Goal: Transaction & Acquisition: Purchase product/service

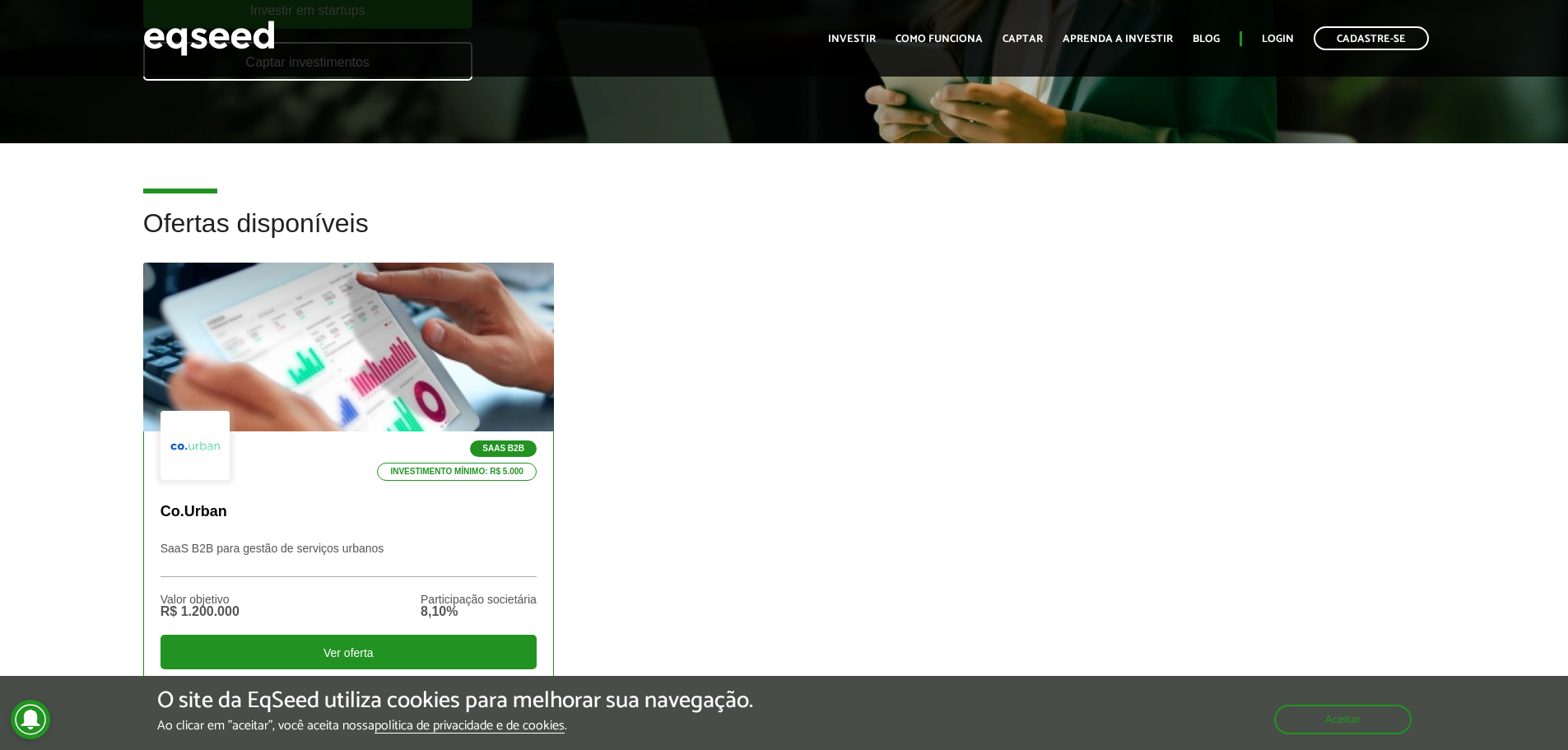
scroll to position [412, 0]
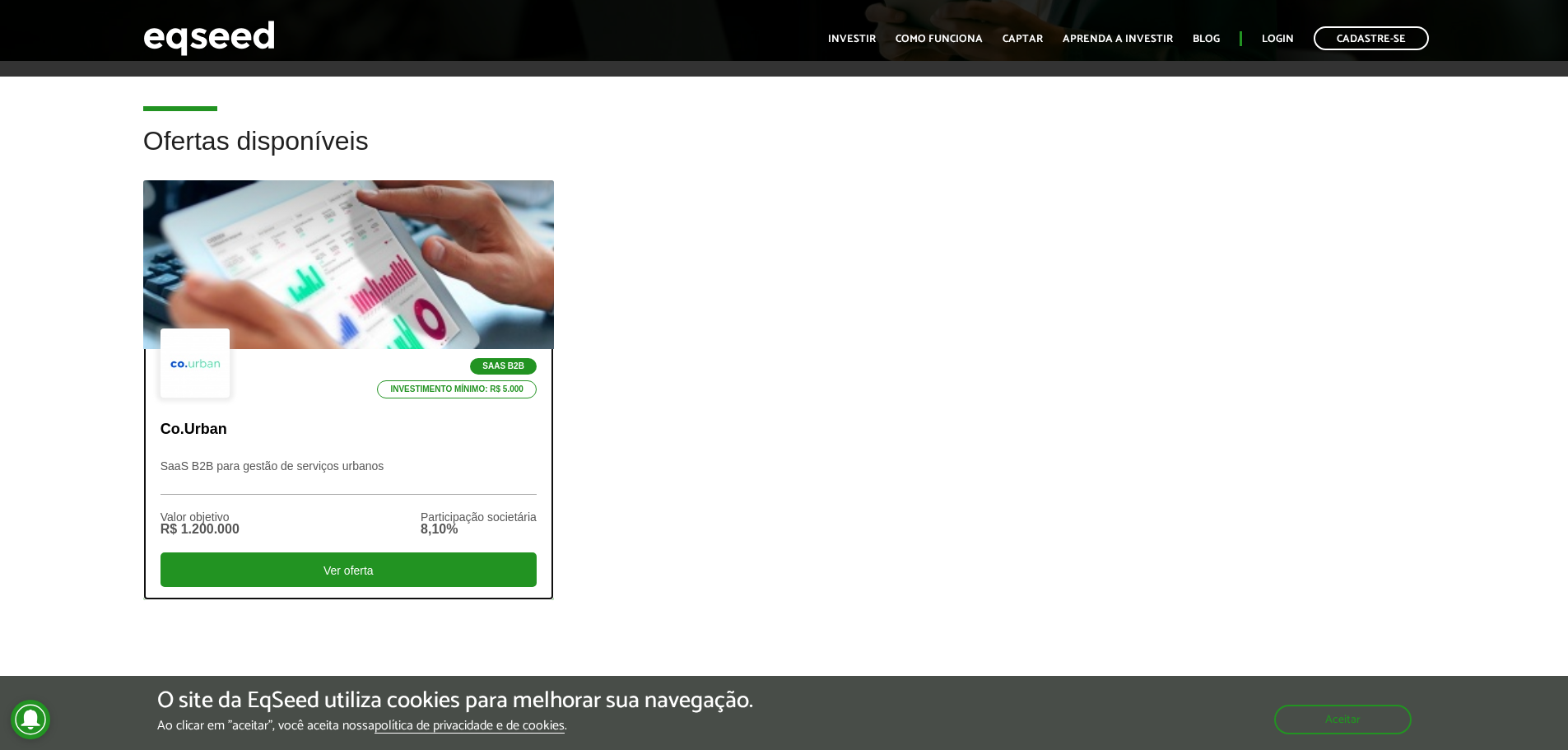
click at [511, 525] on div "8,10%" at bounding box center [479, 529] width 116 height 13
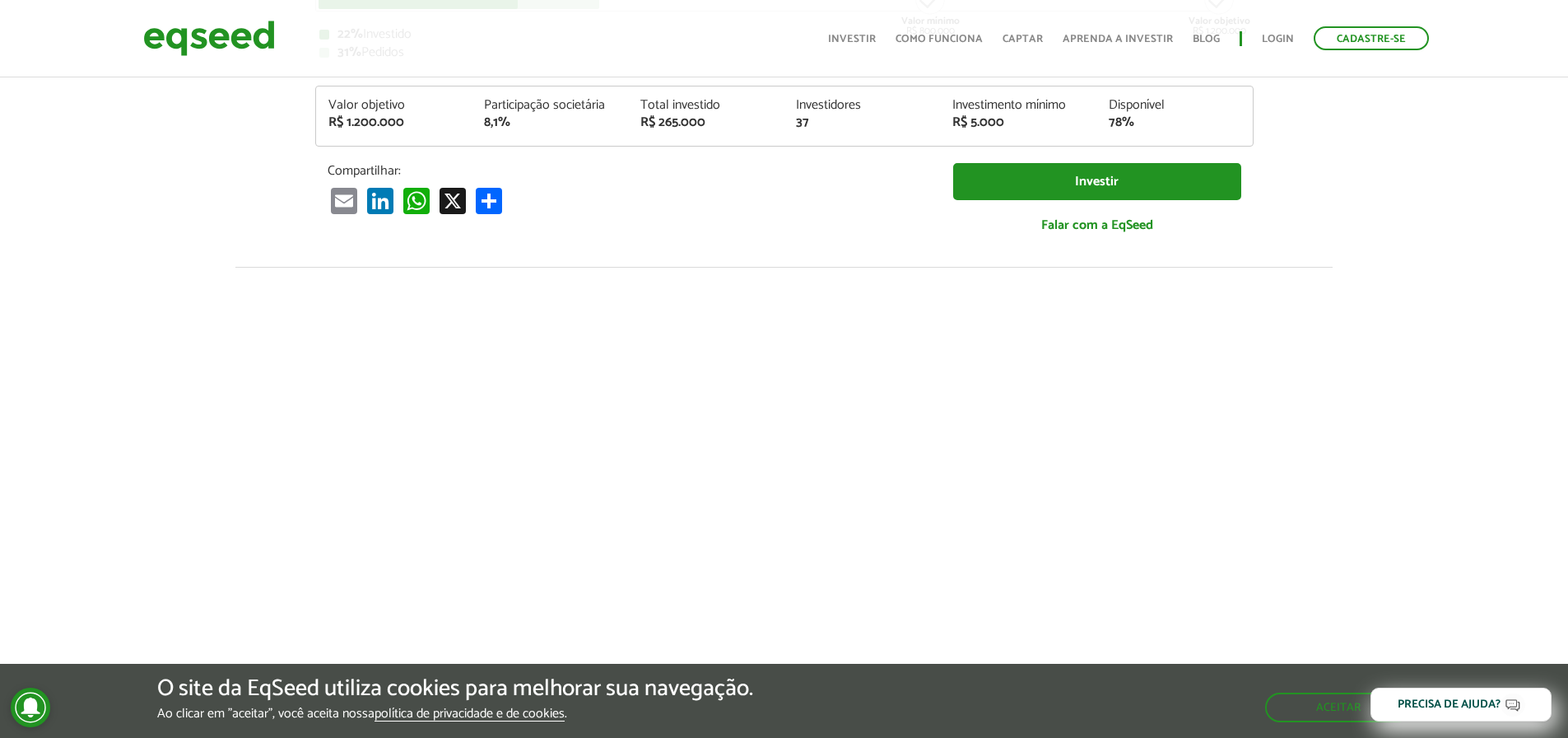
scroll to position [82, 0]
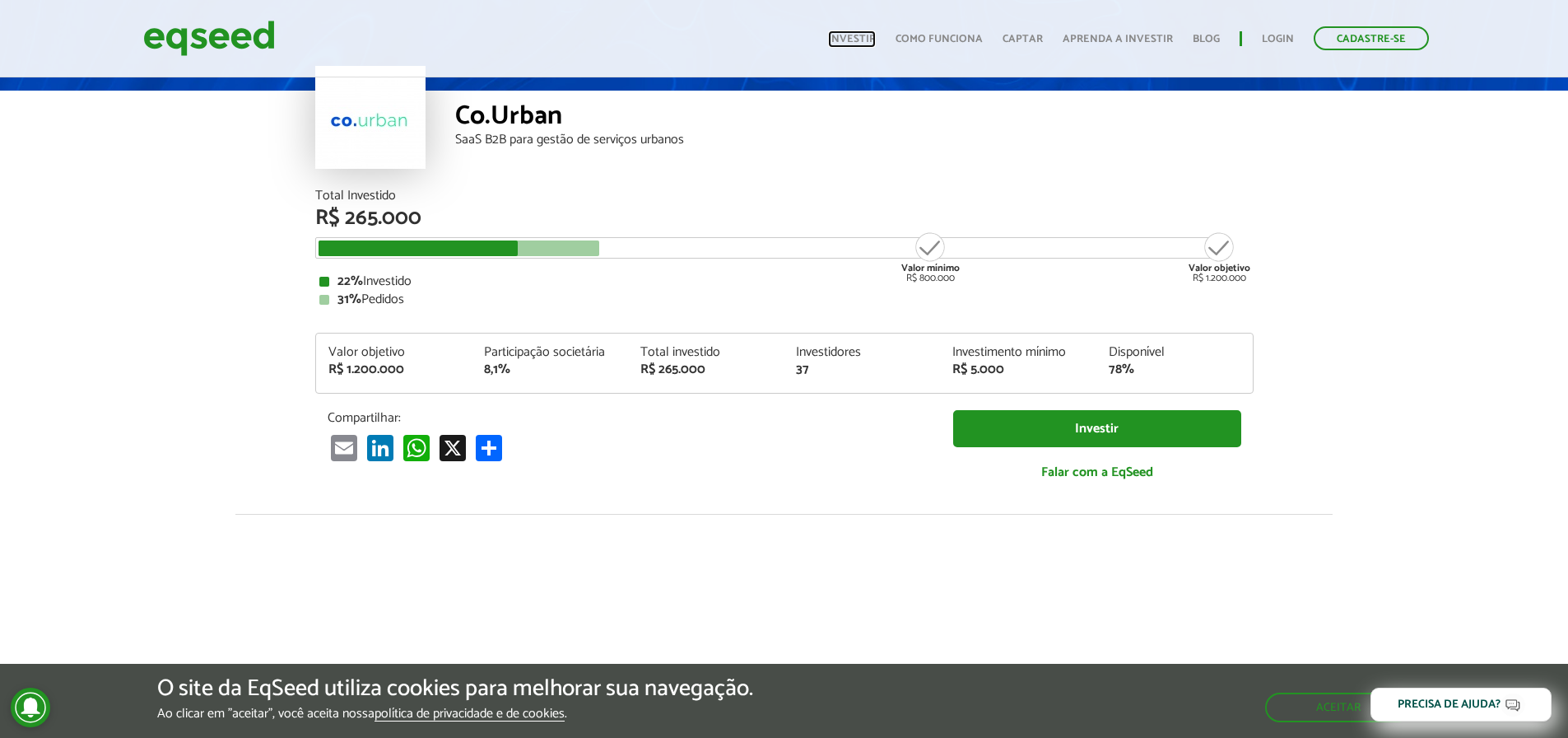
click at [848, 43] on link "Investir" at bounding box center [852, 39] width 48 height 11
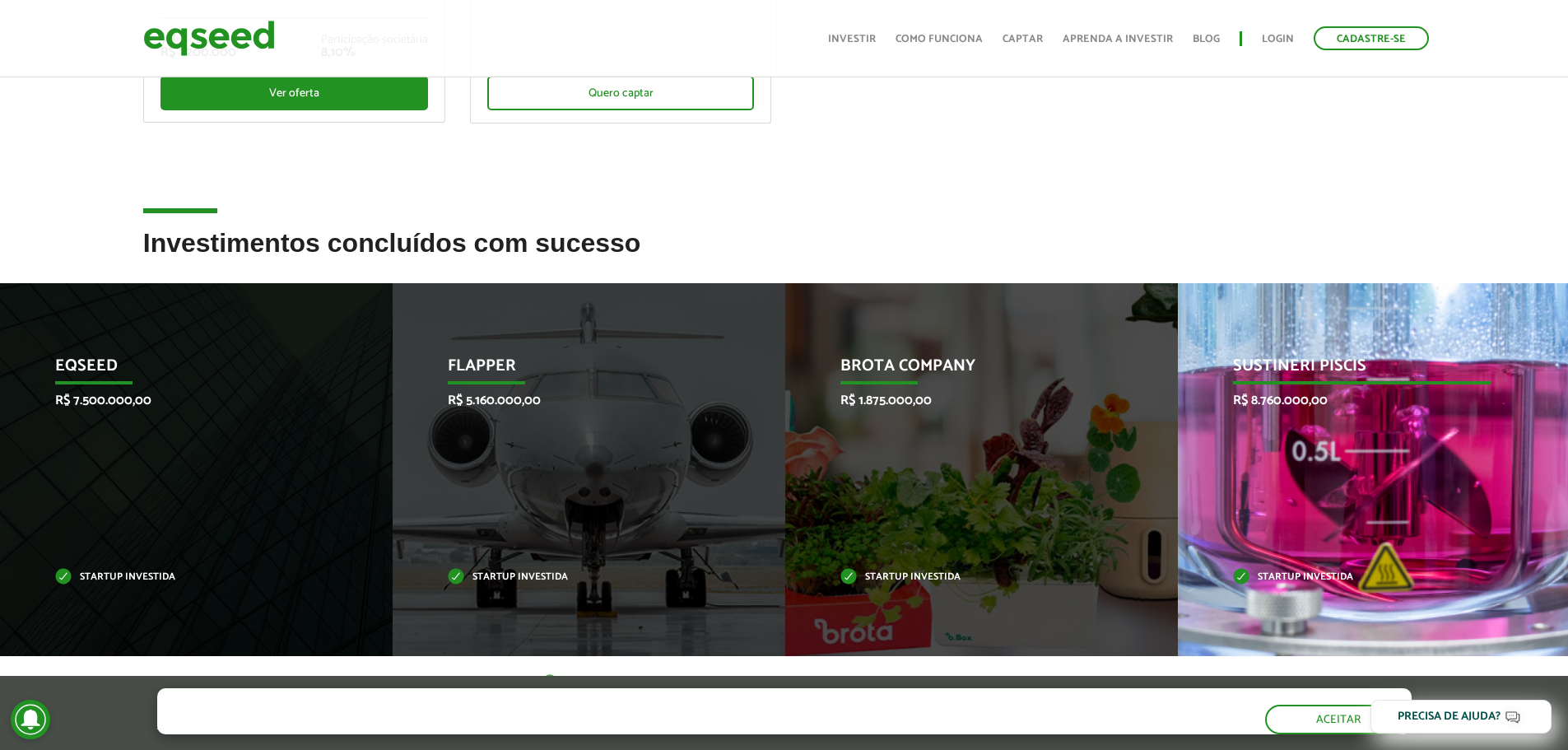
scroll to position [576, 0]
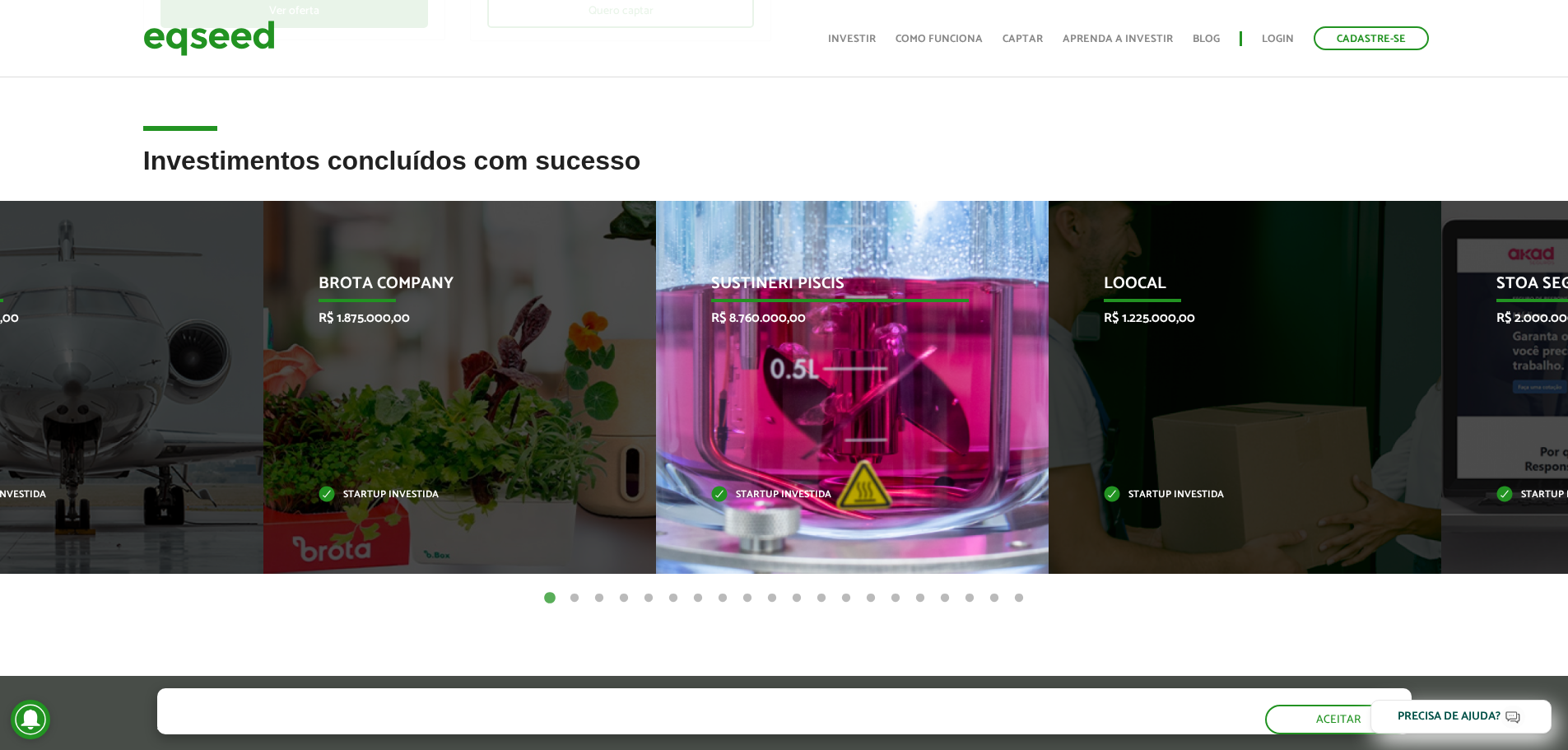
drag, startPoint x: 1458, startPoint y: 471, endPoint x: 762, endPoint y: 430, distance: 697.2
click at [735, 431] on div "Sustineri Piscis R$ 8.760.000,00 Startup investida" at bounding box center [840, 386] width 368 height 373
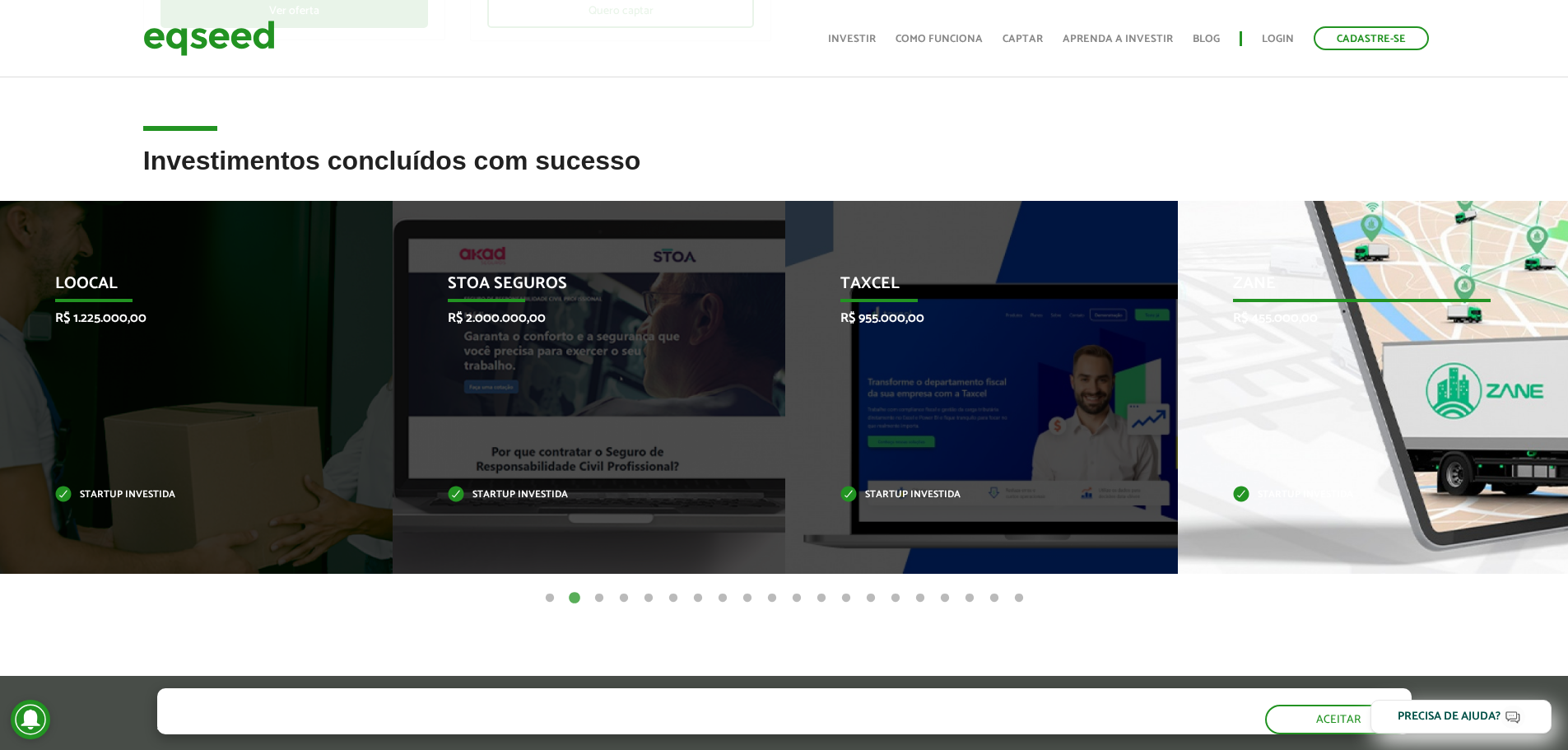
drag, startPoint x: 1181, startPoint y: 408, endPoint x: 546, endPoint y: 363, distance: 636.6
click at [1178, 363] on div "Zane R$ 455.000,00 Startup investida" at bounding box center [1362, 386] width 368 height 373
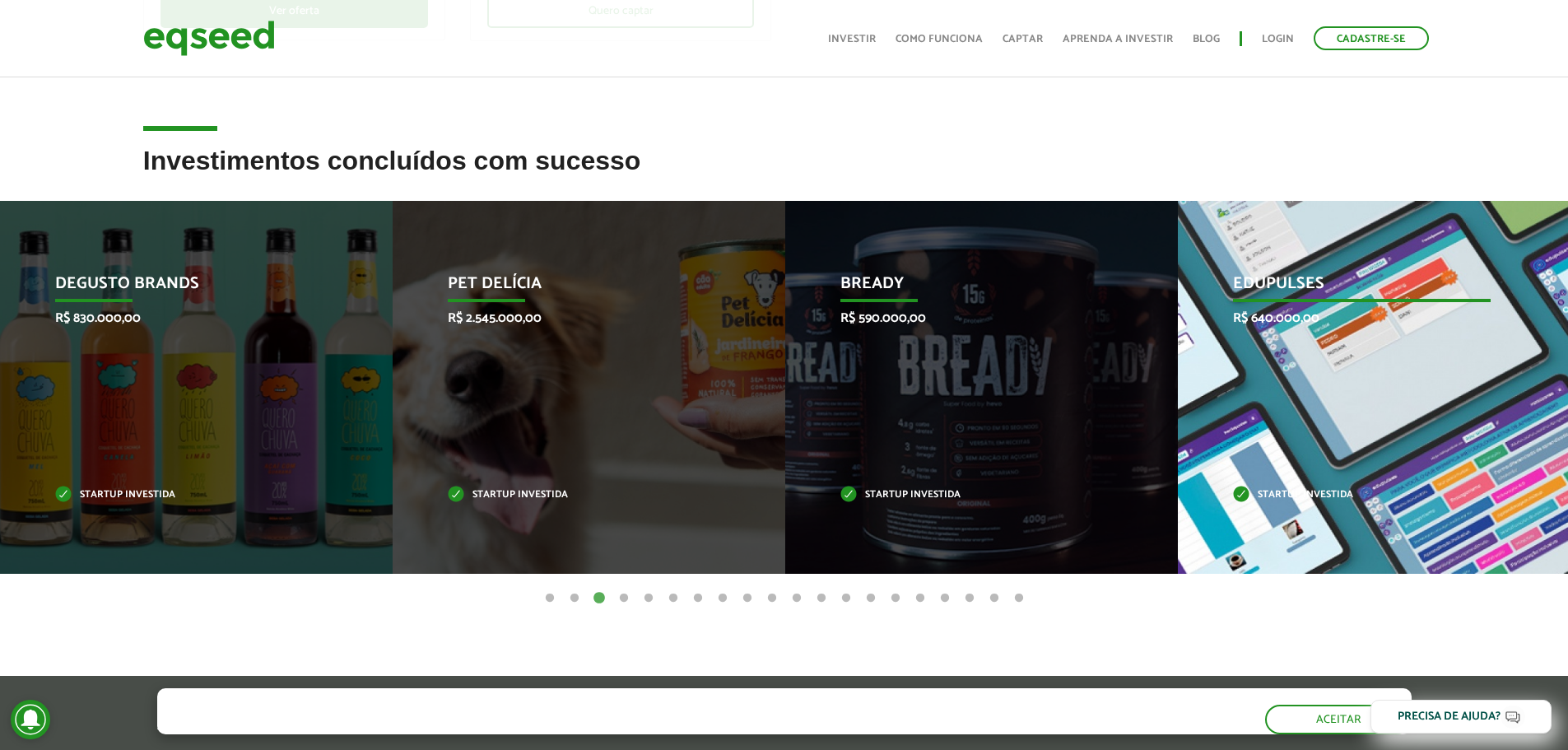
click at [1317, 467] on div "Edupulses R$ 640.000,00 Startup investida" at bounding box center [1362, 386] width 368 height 373
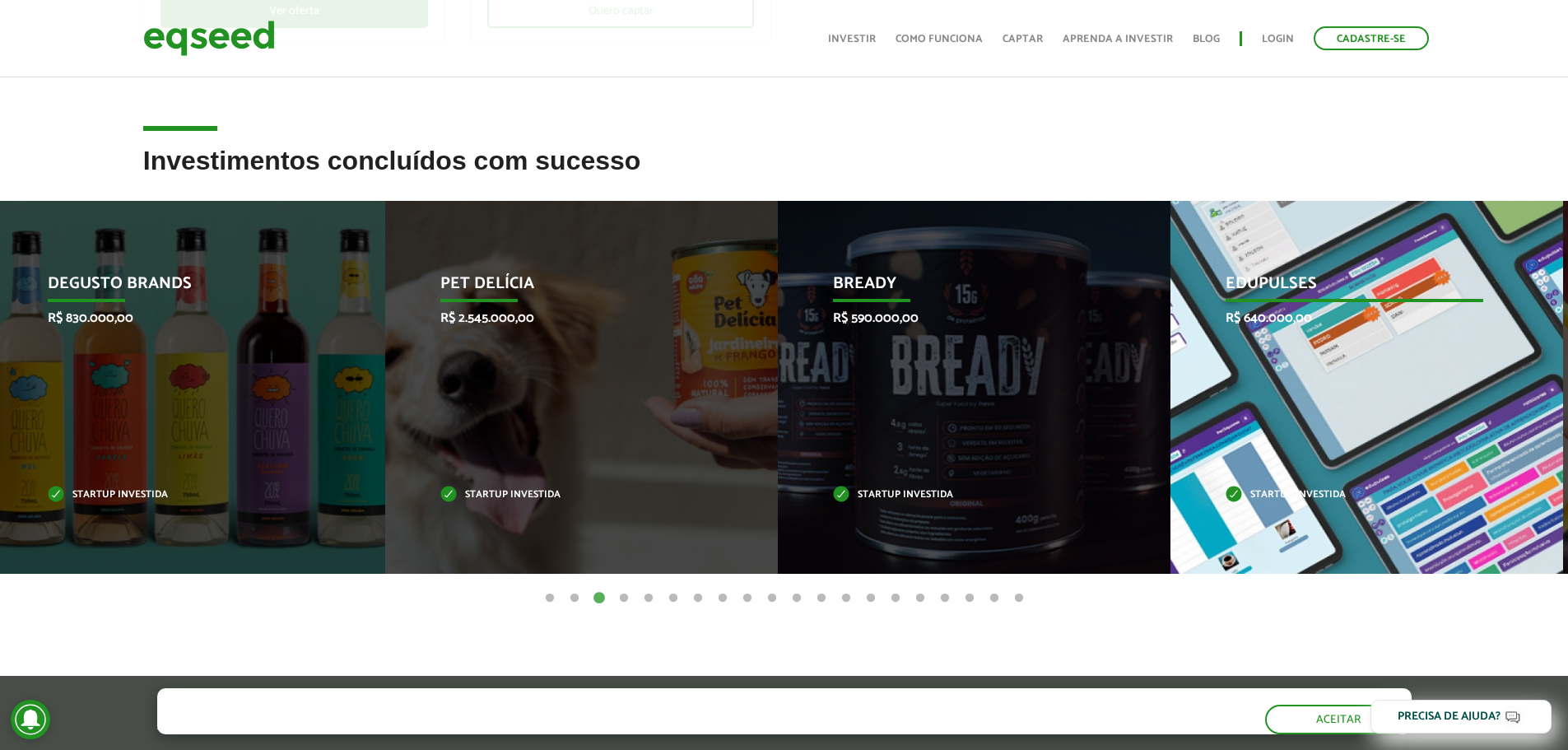
drag, startPoint x: 1220, startPoint y: 408, endPoint x: 79, endPoint y: 357, distance: 1142.1
click at [1171, 350] on div "Edupulses R$ 640.000,00 Startup investida" at bounding box center [1355, 386] width 368 height 373
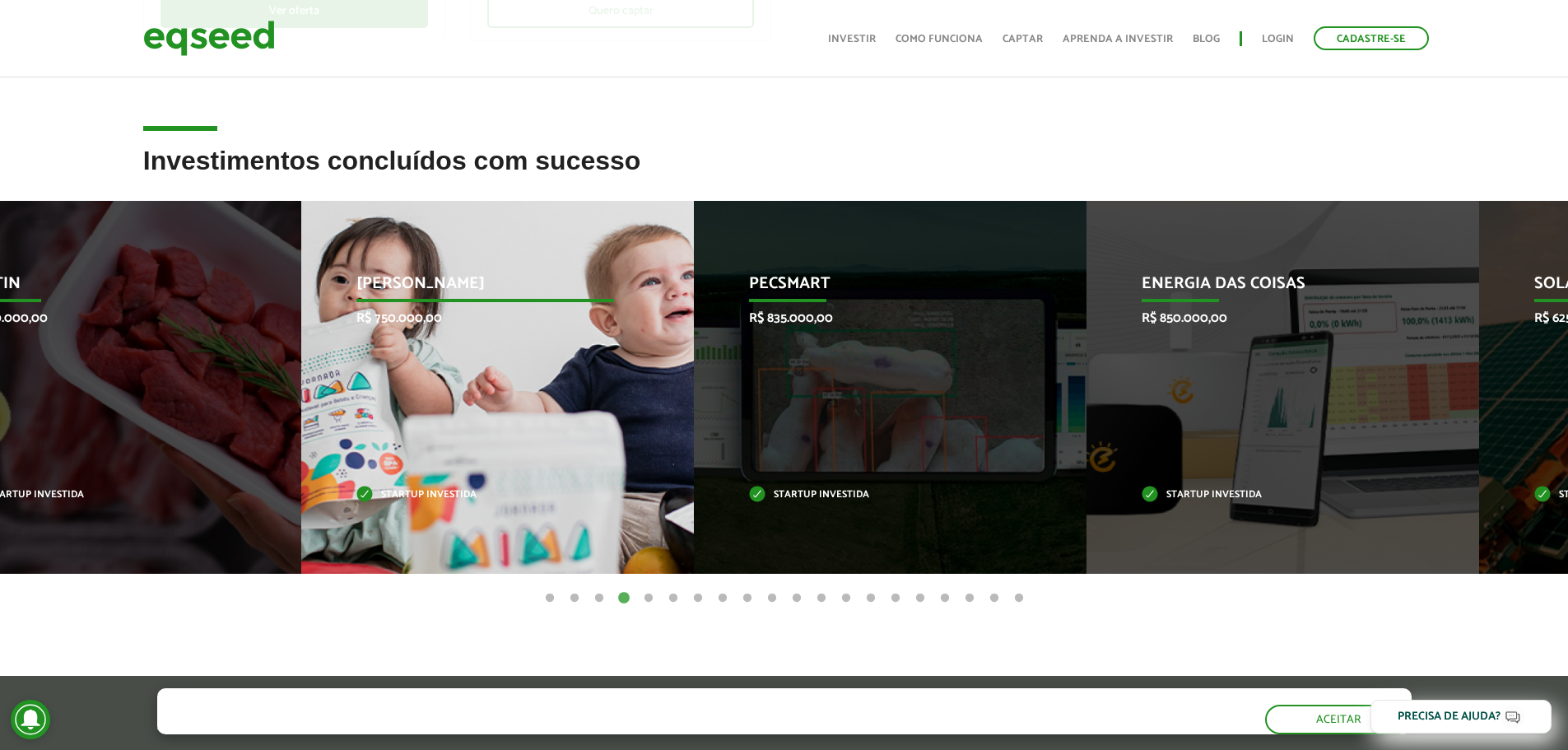
drag, startPoint x: 559, startPoint y: 429, endPoint x: 232, endPoint y: 391, distance: 329.2
click at [301, 406] on div "Jornada Mima R$ 750.000,00 Startup investida" at bounding box center [485, 386] width 368 height 373
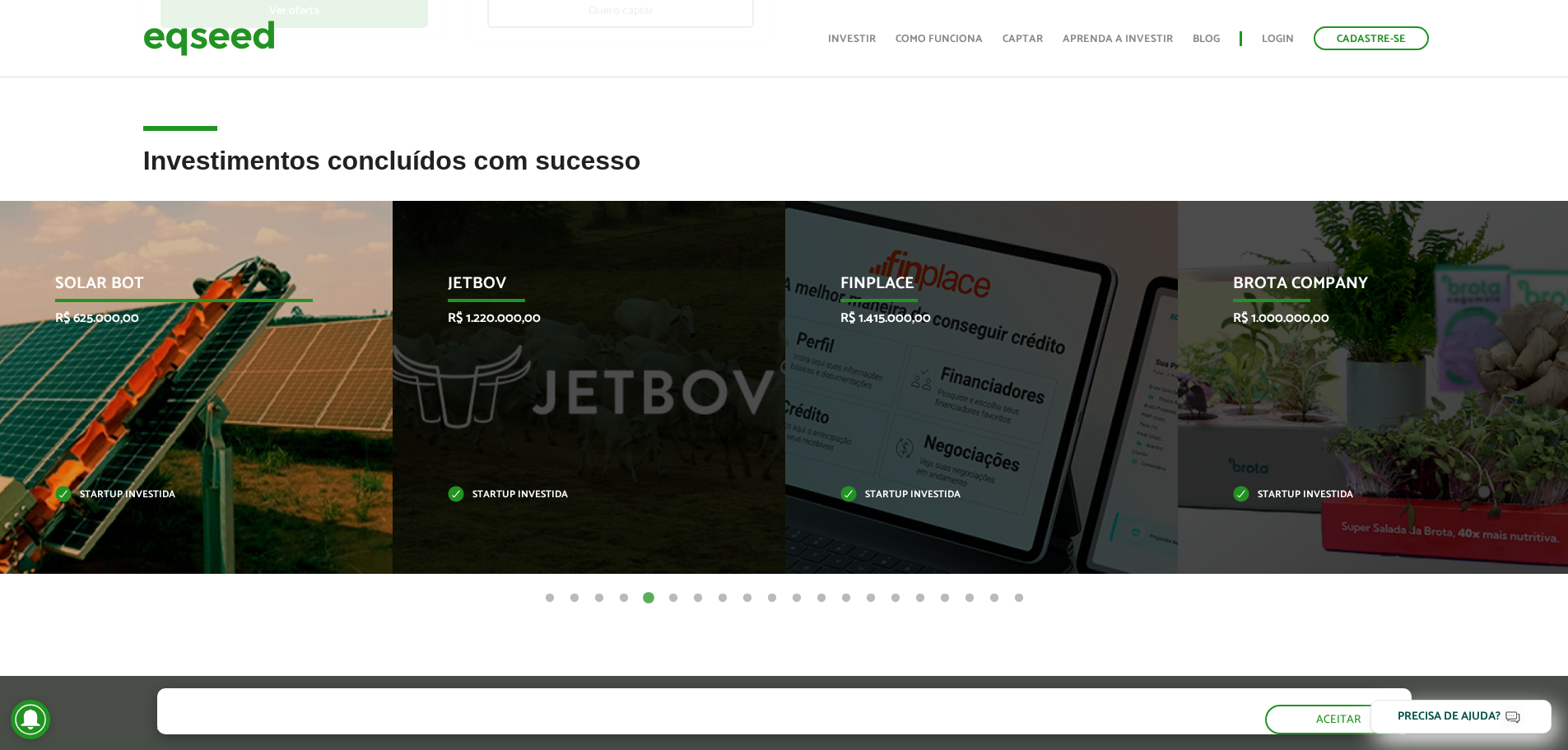
drag, startPoint x: 519, startPoint y: 318, endPoint x: 4, endPoint y: 280, distance: 516.4
drag, startPoint x: 435, startPoint y: 432, endPoint x: 253, endPoint y: 484, distance: 189.3
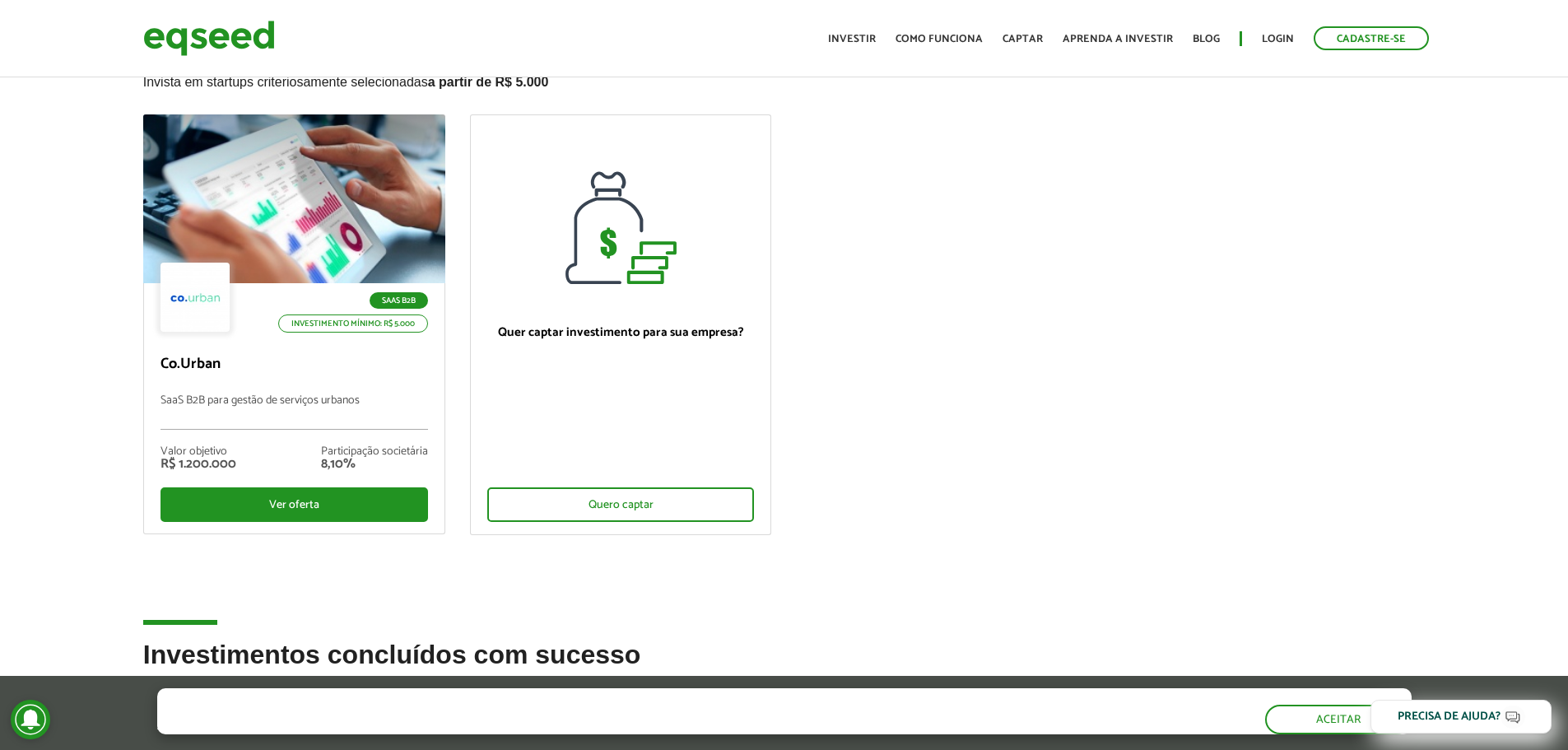
scroll to position [0, 0]
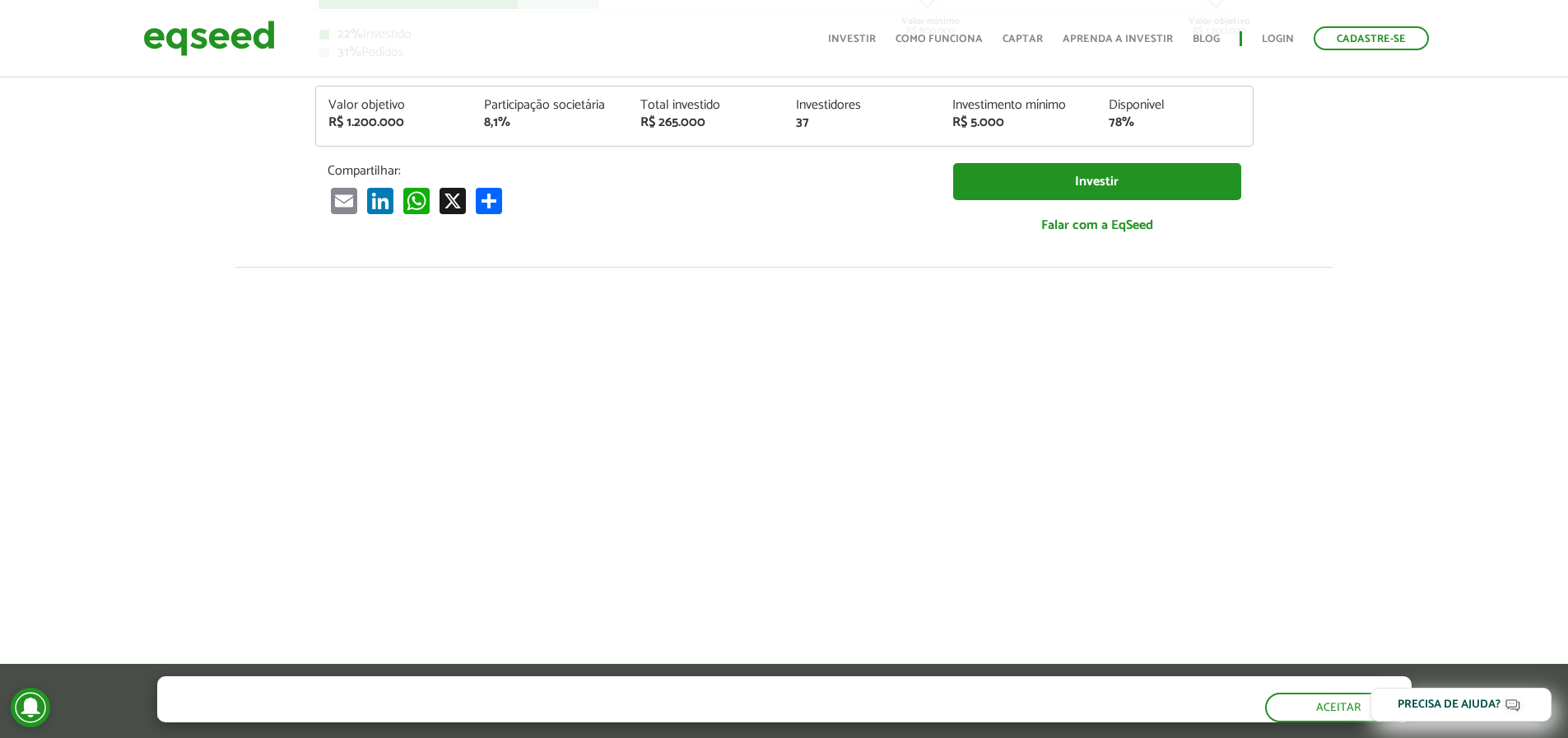
scroll to position [576, 0]
